Goal: Task Accomplishment & Management: Use online tool/utility

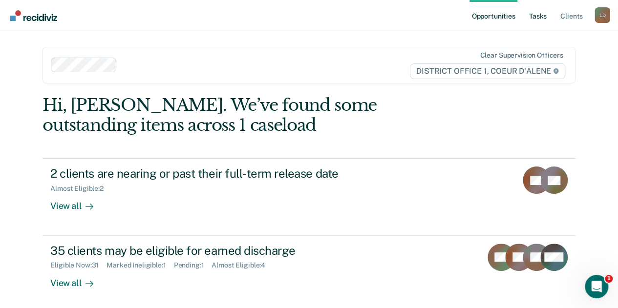
click at [541, 15] on link "Tasks" at bounding box center [537, 15] width 21 height 31
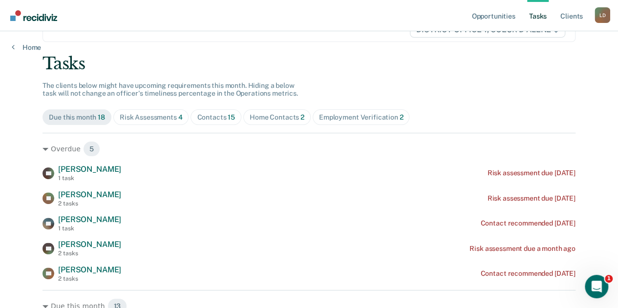
scroll to position [98, 0]
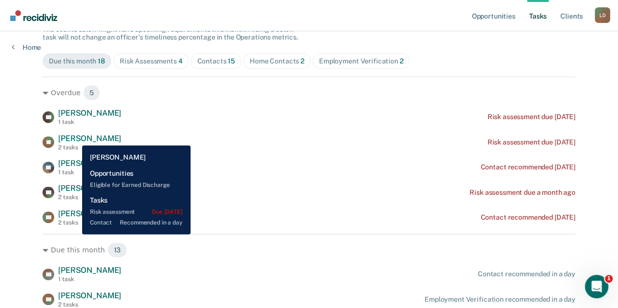
click at [75, 138] on span "[PERSON_NAME]" at bounding box center [89, 138] width 63 height 9
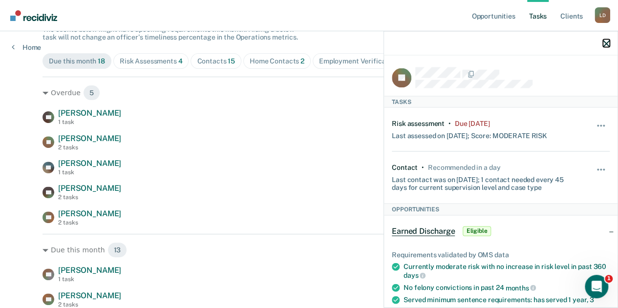
click at [606, 41] on icon "button" at bounding box center [606, 43] width 7 height 7
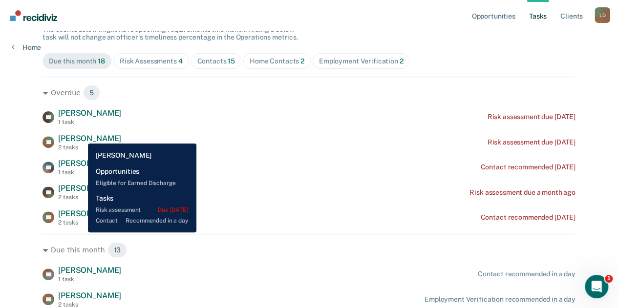
click at [81, 136] on span "[PERSON_NAME]" at bounding box center [89, 138] width 63 height 9
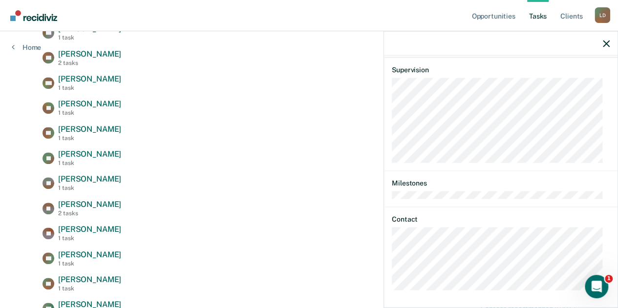
scroll to position [342, 0]
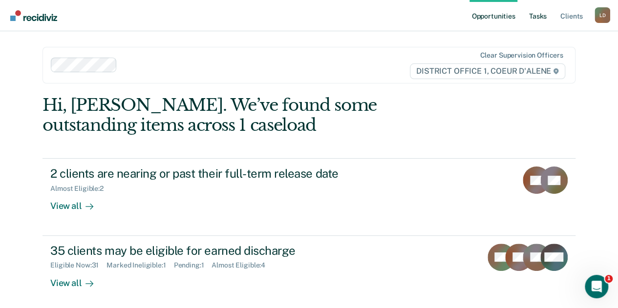
click at [538, 16] on link "Tasks" at bounding box center [537, 15] width 21 height 31
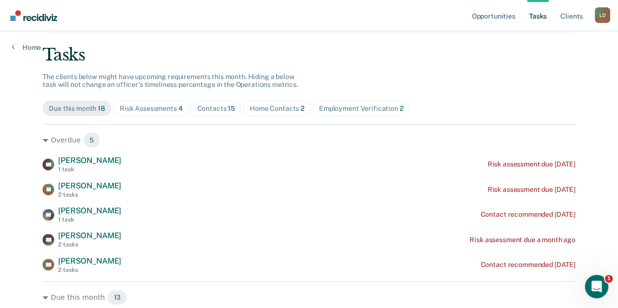
scroll to position [98, 0]
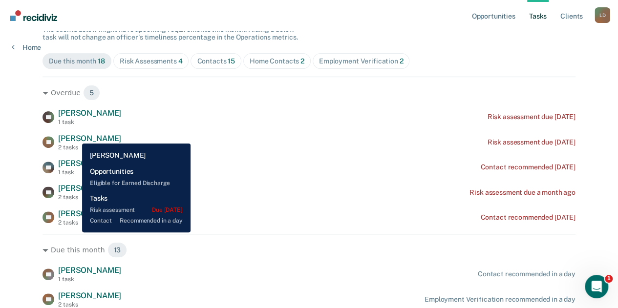
click at [75, 136] on span "[PERSON_NAME]" at bounding box center [89, 138] width 63 height 9
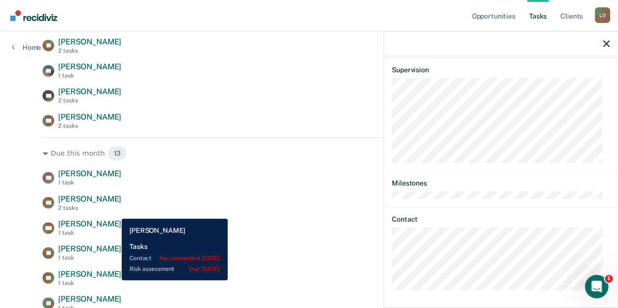
scroll to position [195, 0]
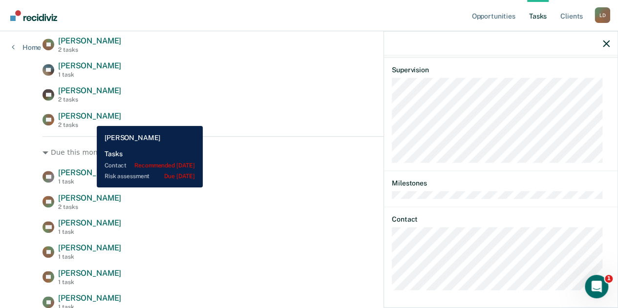
click at [89, 119] on span "[PERSON_NAME]" at bounding box center [89, 115] width 63 height 9
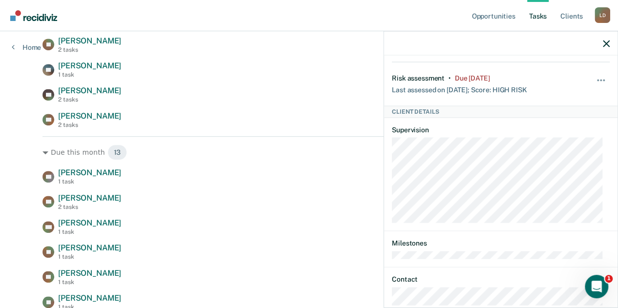
scroll to position [0, 0]
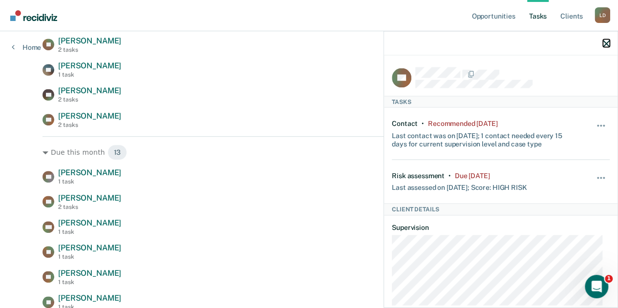
click at [604, 42] on icon "button" at bounding box center [606, 43] width 7 height 7
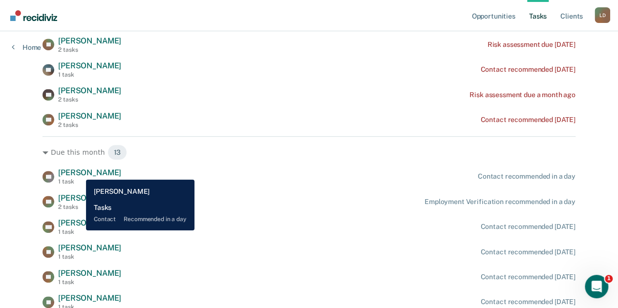
click at [80, 171] on span "[PERSON_NAME]" at bounding box center [89, 172] width 63 height 9
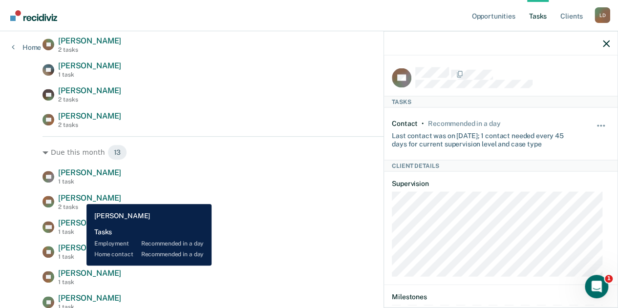
click at [79, 197] on span "[PERSON_NAME]" at bounding box center [89, 197] width 63 height 9
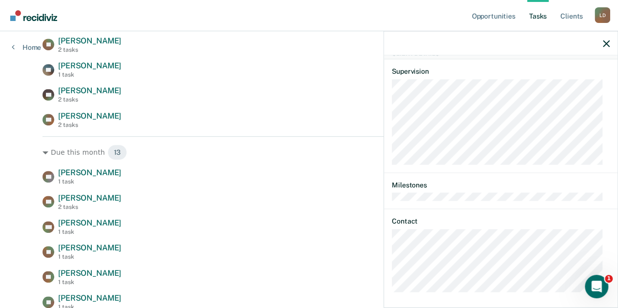
scroll to position [167, 0]
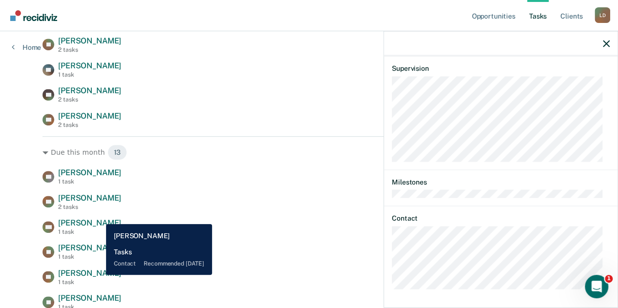
click at [99, 275] on span "[PERSON_NAME]" at bounding box center [89, 273] width 63 height 9
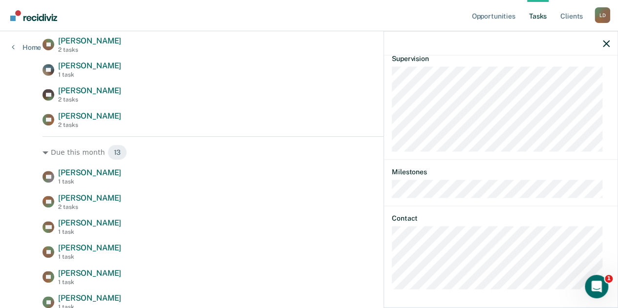
scroll to position [0, 0]
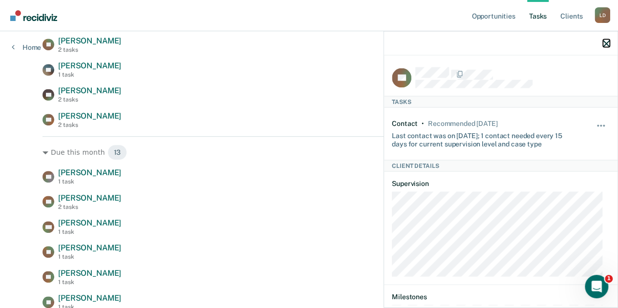
click at [603, 43] on icon "button" at bounding box center [606, 43] width 7 height 7
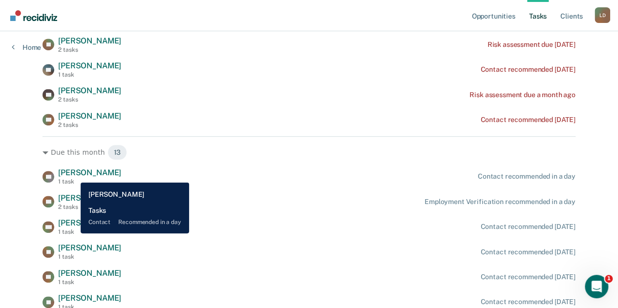
click at [73, 175] on span "[PERSON_NAME]" at bounding box center [89, 172] width 63 height 9
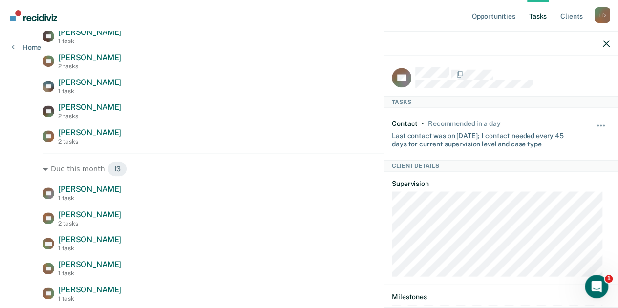
scroll to position [180, 0]
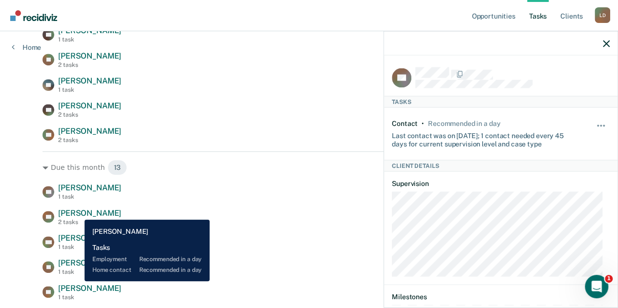
click at [77, 212] on span "[PERSON_NAME]" at bounding box center [89, 212] width 63 height 9
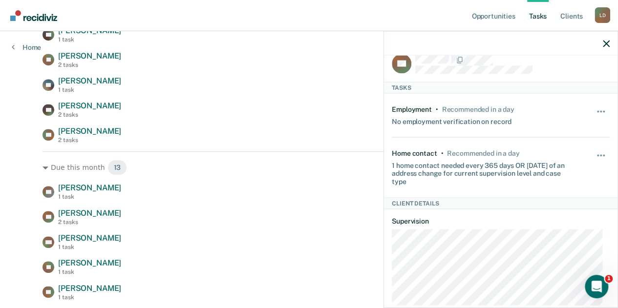
scroll to position [0, 0]
